Goal: Task Accomplishment & Management: Manage account settings

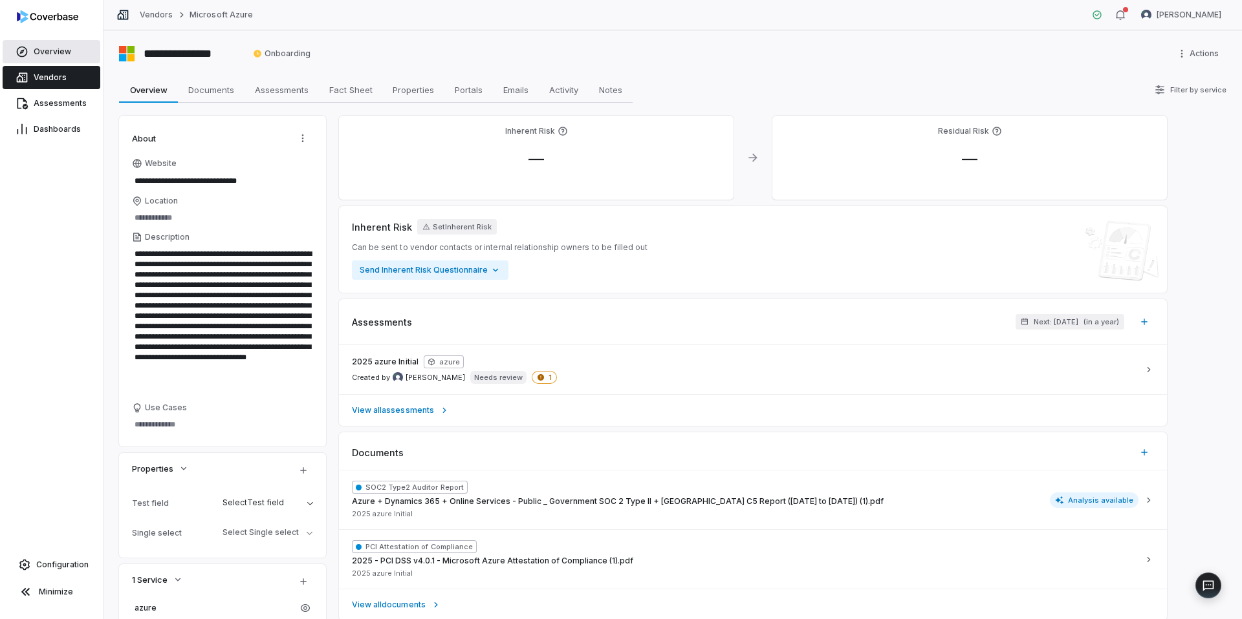
click at [48, 49] on span "Overview" at bounding box center [53, 52] width 38 height 10
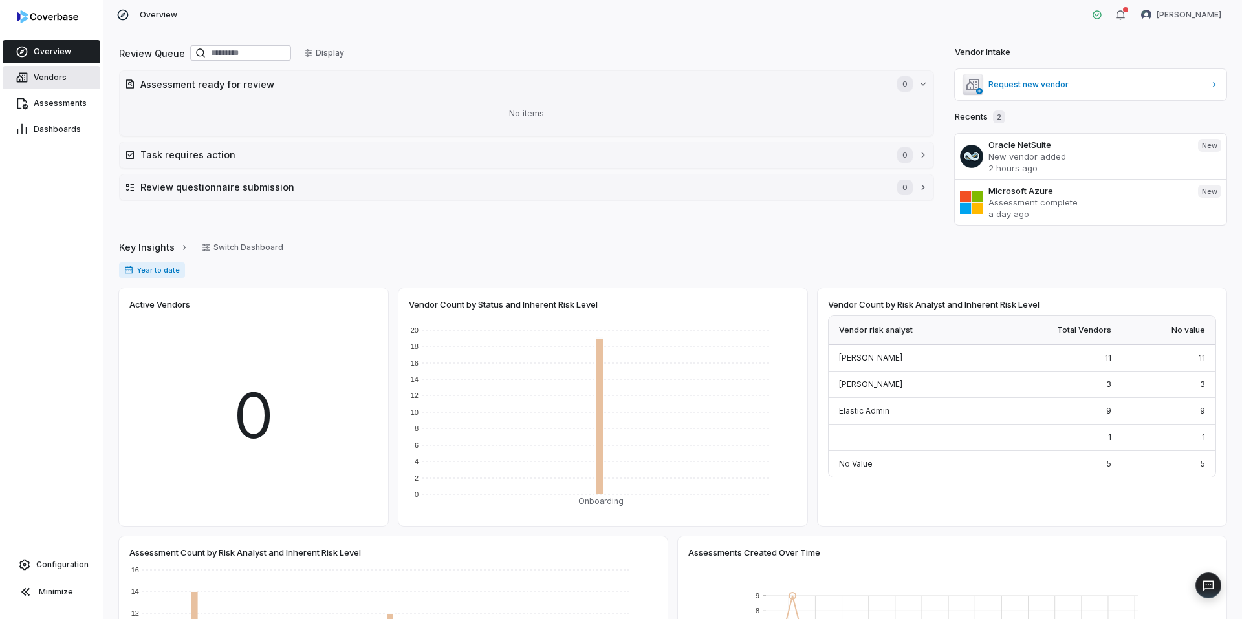
click at [55, 76] on span "Vendors" at bounding box center [50, 77] width 33 height 10
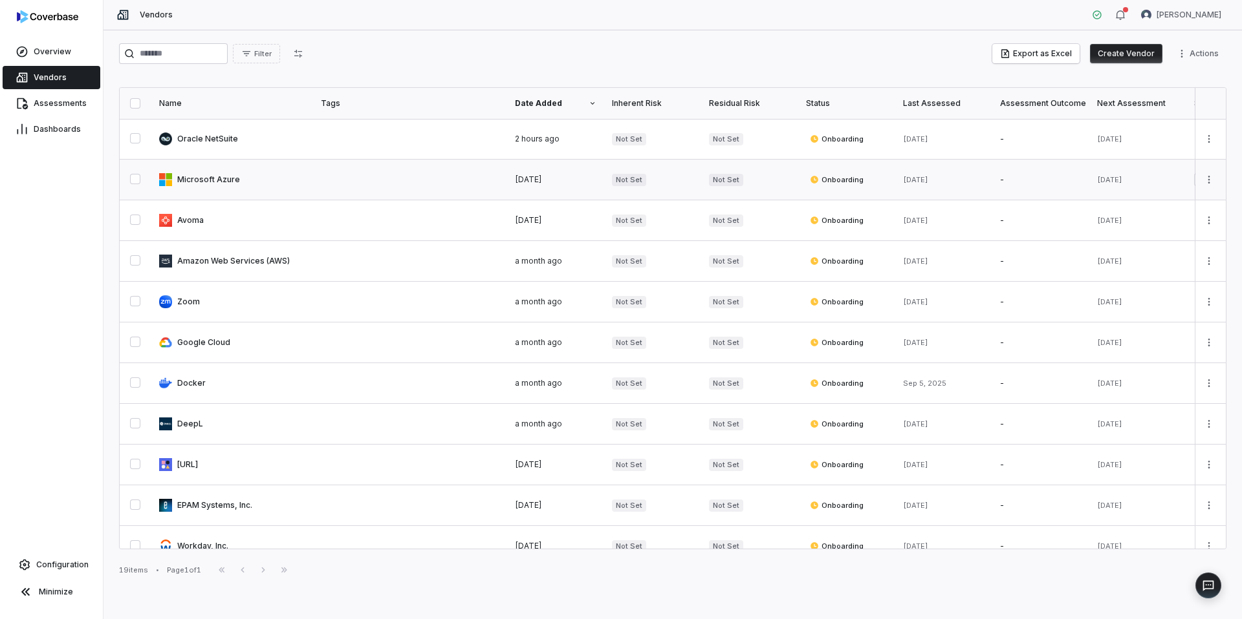
click at [239, 184] on link at bounding box center [232, 180] width 162 height 40
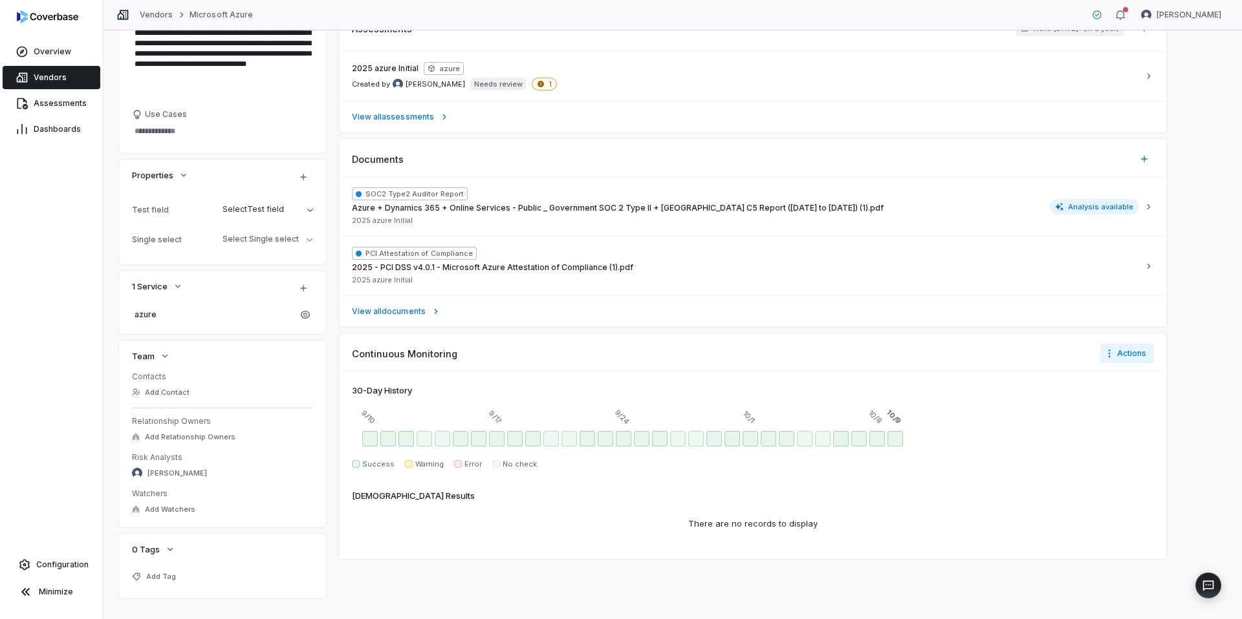
scroll to position [294, 0]
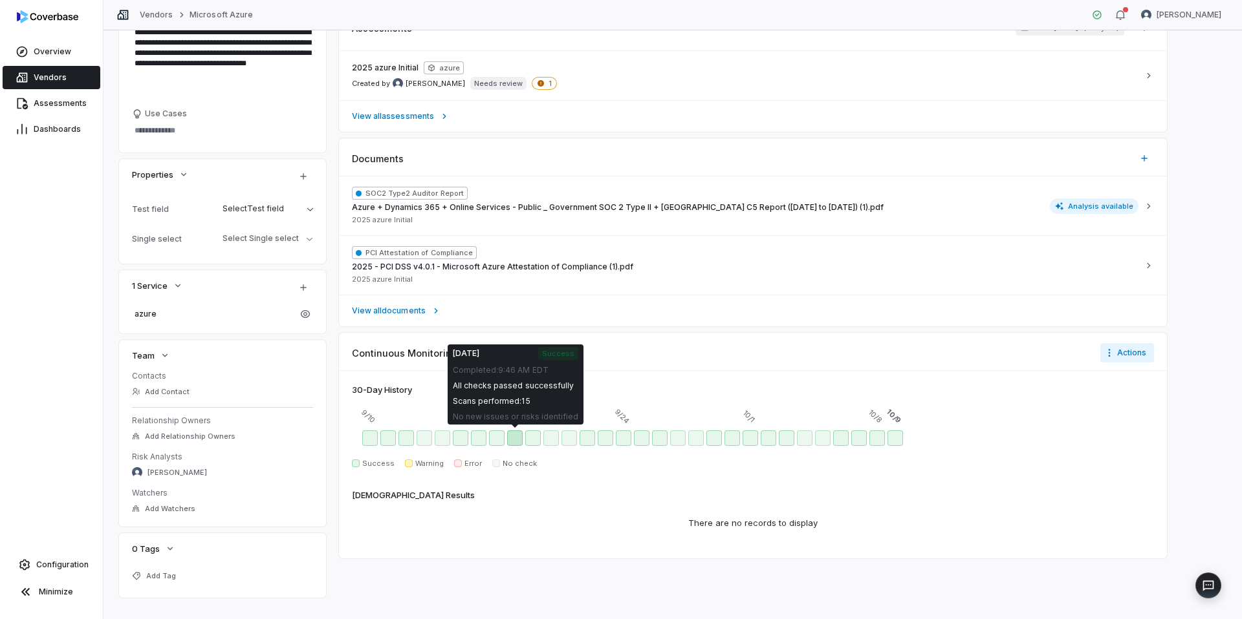
click at [517, 443] on div "Sep 18 - Success" at bounding box center [515, 439] width 16 height 16
click at [530, 442] on div "Sep 19 - Success" at bounding box center [533, 439] width 16 height 16
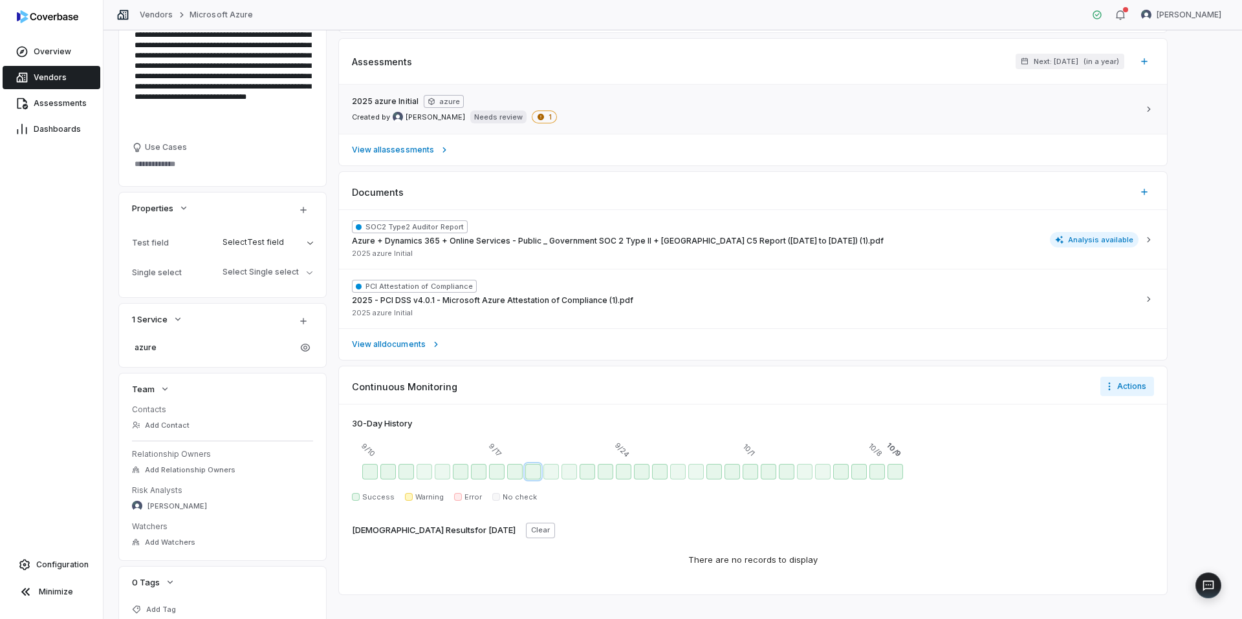
scroll to position [0, 0]
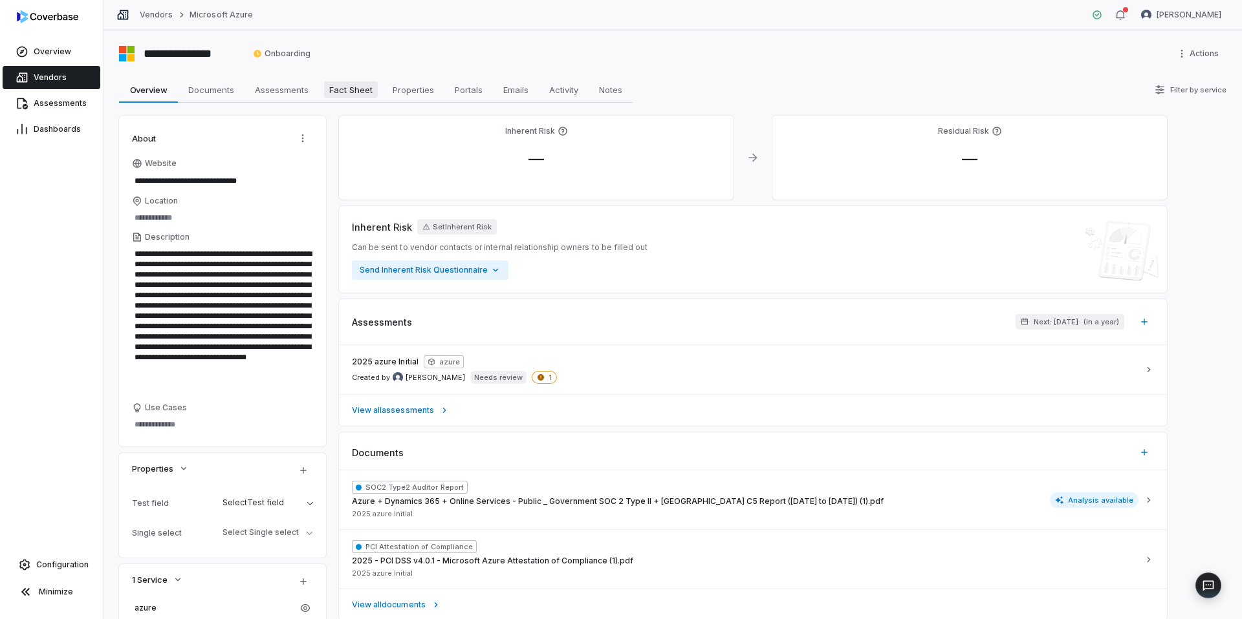
click at [356, 90] on span "Fact Sheet" at bounding box center [351, 89] width 54 height 17
type textarea "*"
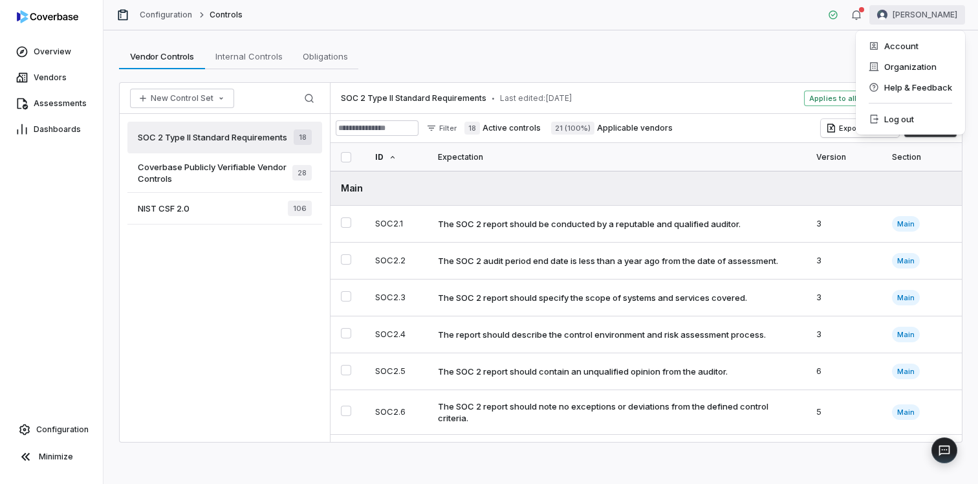
click at [937, 15] on html "Overview Vendors Assessments Dashboards Configuration Minimize Configuration Co…" at bounding box center [489, 242] width 978 height 484
click at [903, 43] on div "Account" at bounding box center [910, 46] width 99 height 21
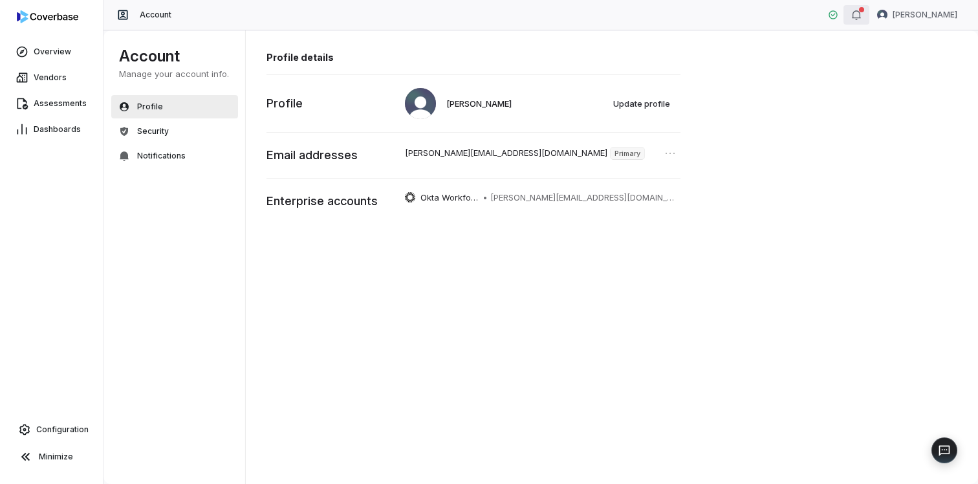
drag, startPoint x: 861, startPoint y: 16, endPoint x: 872, endPoint y: 16, distance: 11.7
click at [860, 16] on icon "button" at bounding box center [856, 15] width 10 height 10
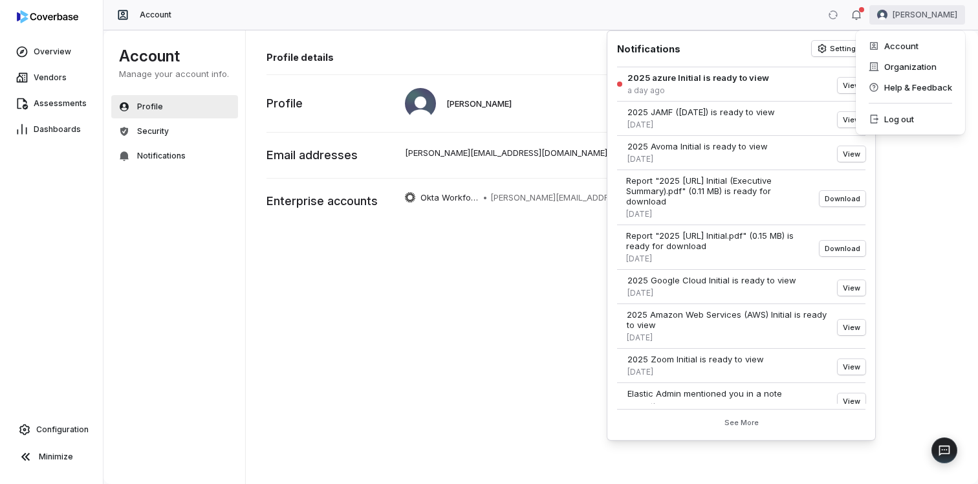
click at [889, 16] on html "Overview Vendors Assessments Dashboards Configuration Minimize Account [PERSON_…" at bounding box center [489, 242] width 978 height 484
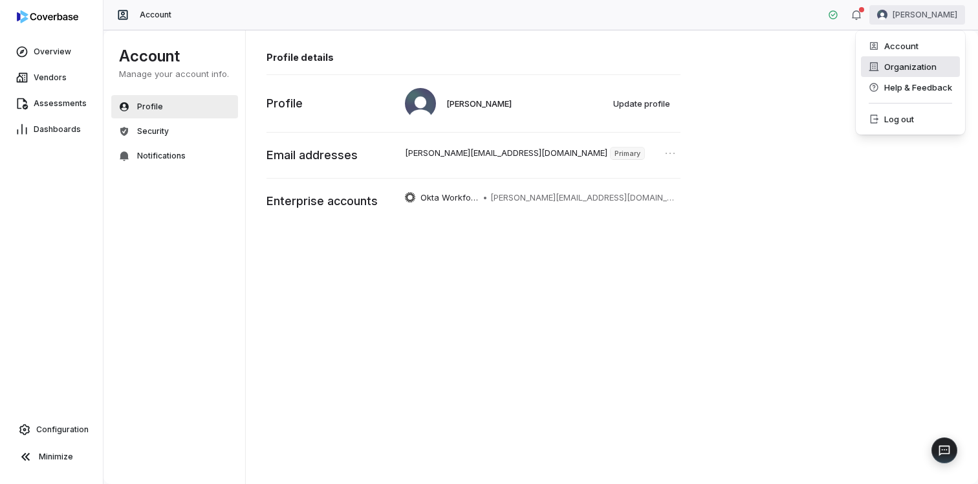
click at [903, 69] on div "Organization" at bounding box center [910, 66] width 99 height 21
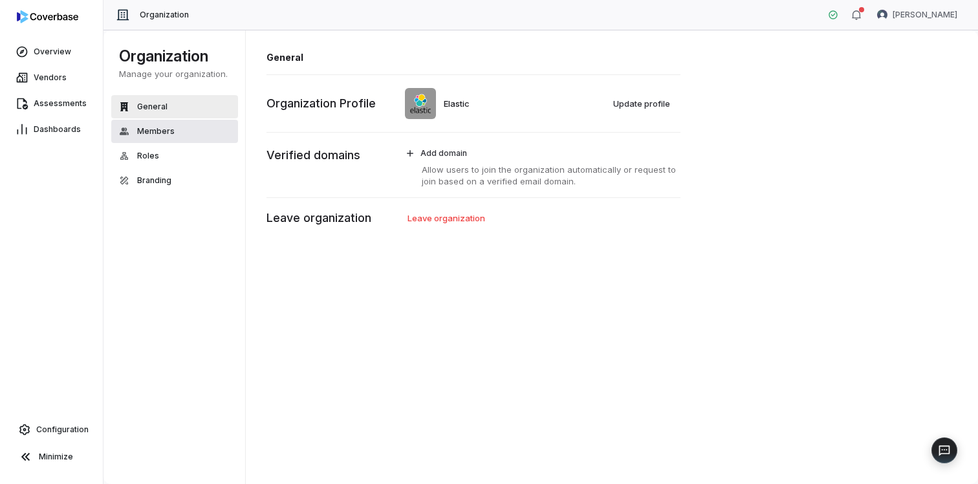
click at [180, 128] on button "Members" at bounding box center [174, 131] width 127 height 23
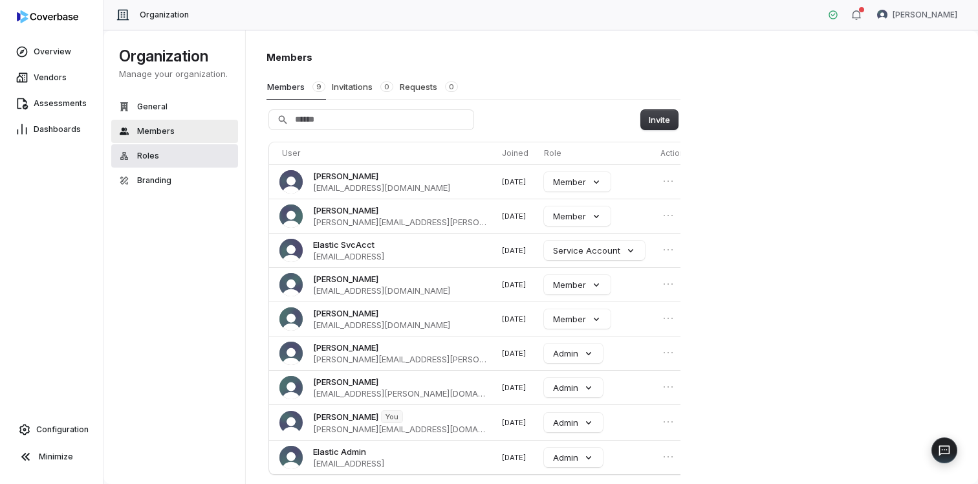
click at [162, 151] on button "Roles" at bounding box center [174, 155] width 127 height 23
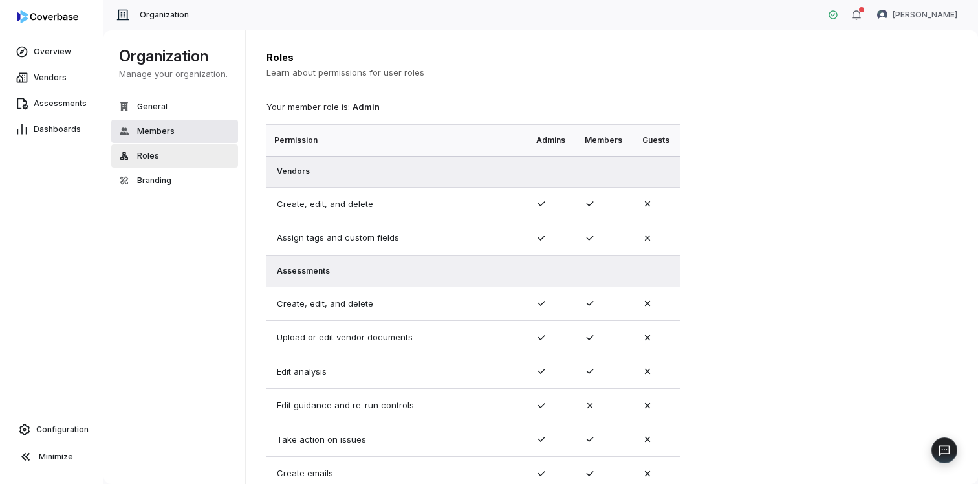
click at [166, 131] on span "Members" at bounding box center [156, 131] width 38 height 10
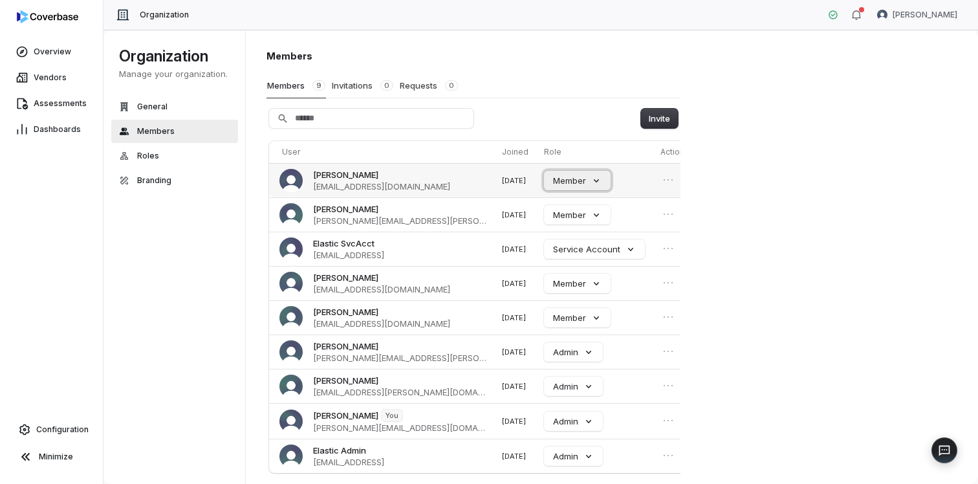
click at [568, 184] on button "Member" at bounding box center [577, 180] width 67 height 19
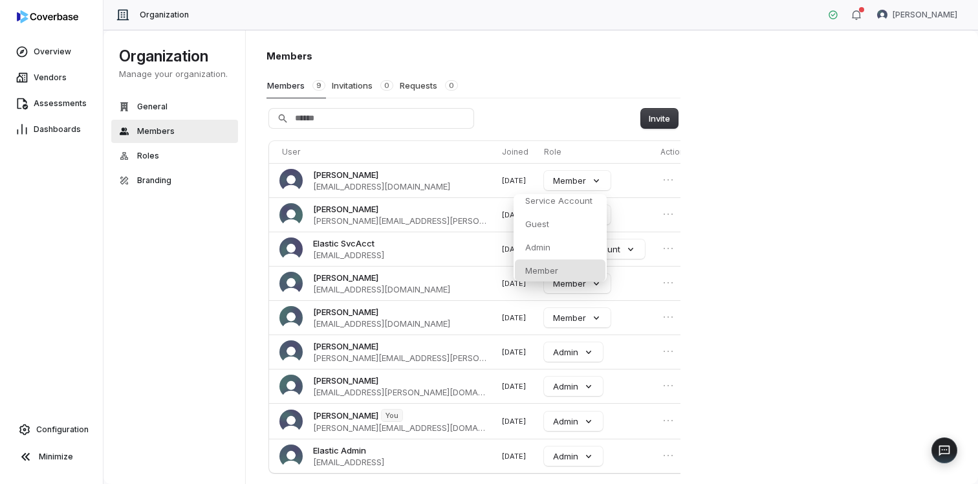
click at [721, 220] on div "Members Members 9 Invitations 0 Requests 0 Invite User Joined Role Actions [PER…" at bounding box center [612, 257] width 733 height 455
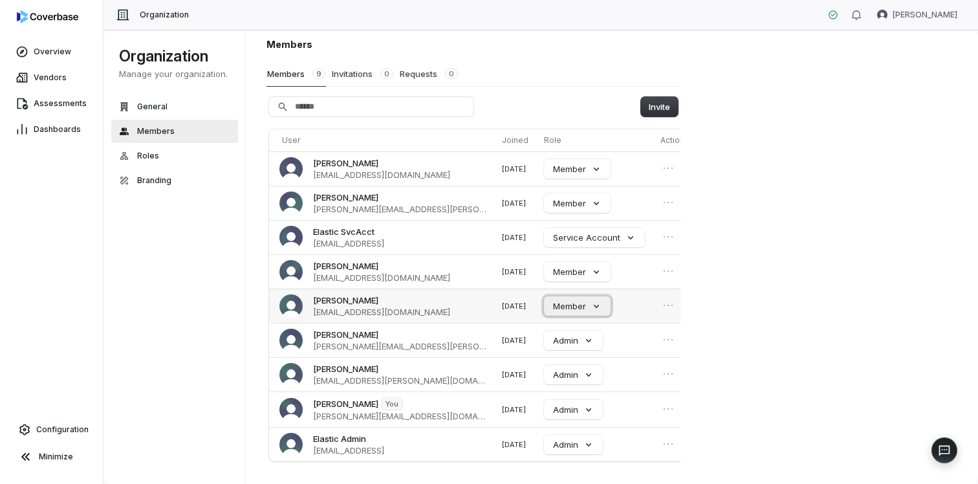
click at [571, 306] on button "Member" at bounding box center [577, 305] width 67 height 19
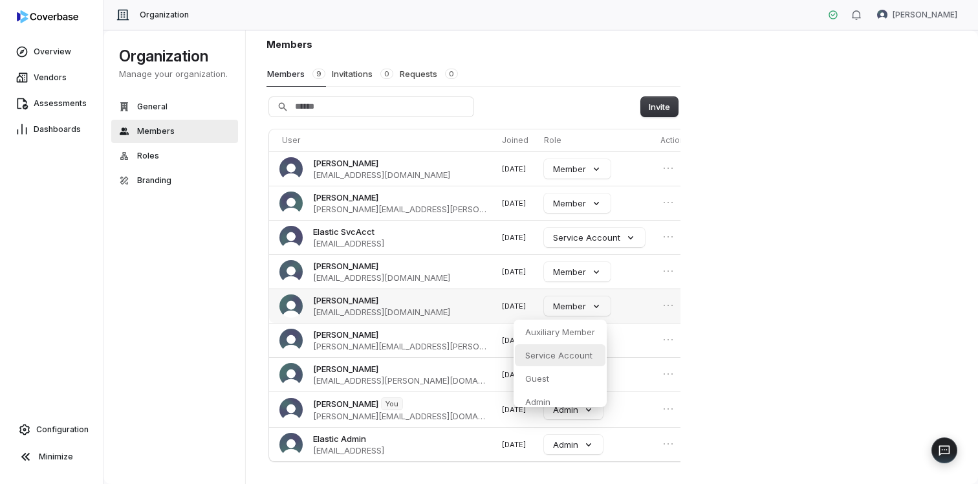
scroll to position [29, 0]
click at [561, 374] on div "Admin" at bounding box center [560, 372] width 91 height 22
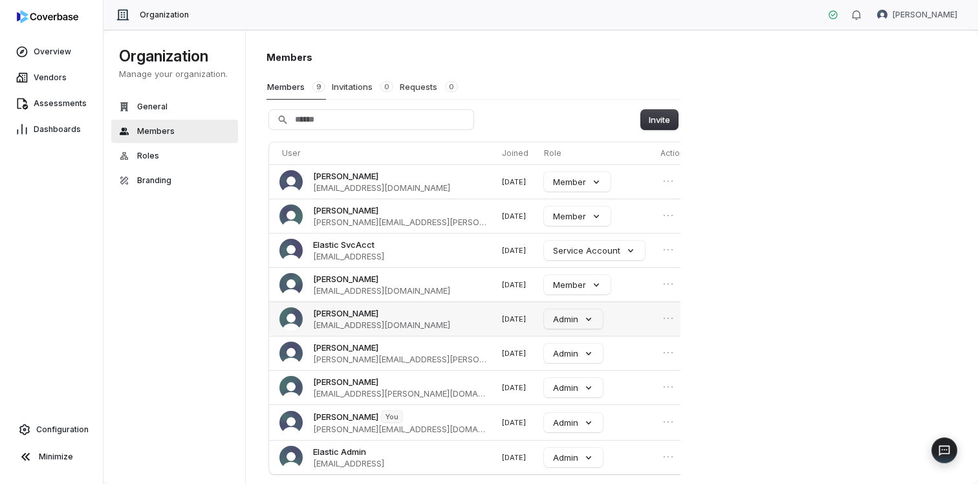
scroll to position [13, 0]
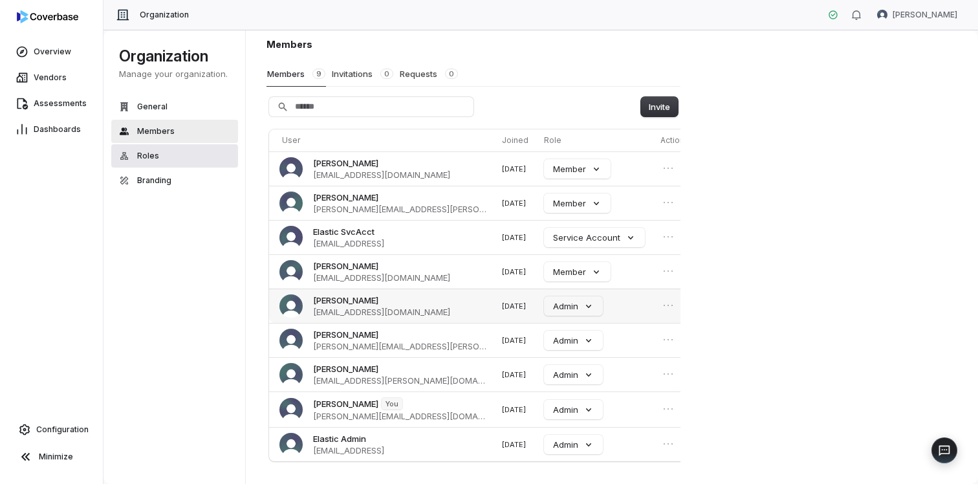
click at [158, 155] on button "Roles" at bounding box center [174, 155] width 127 height 23
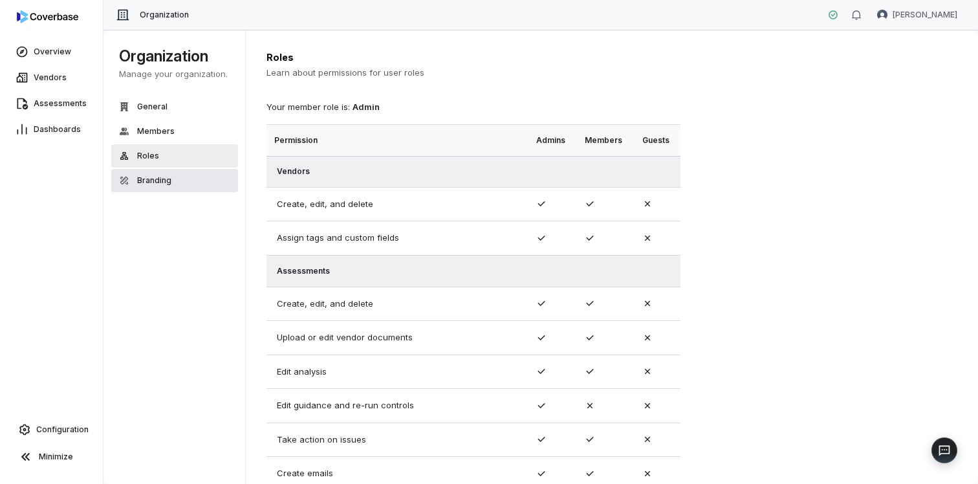
drag, startPoint x: 172, startPoint y: 187, endPoint x: 166, endPoint y: 184, distance: 7.0
click at [171, 187] on button "Branding" at bounding box center [174, 180] width 127 height 23
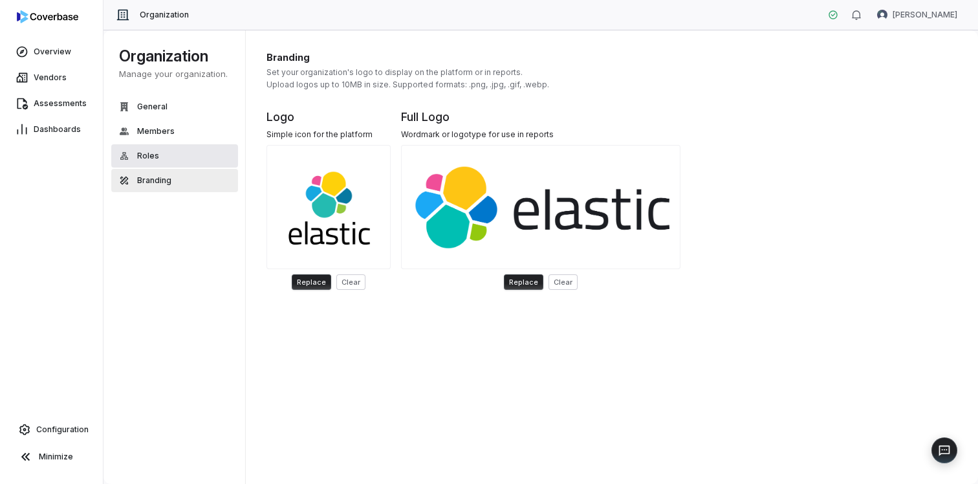
click at [166, 153] on button "Roles" at bounding box center [174, 155] width 127 height 23
